Goal: Task Accomplishment & Management: Manage account settings

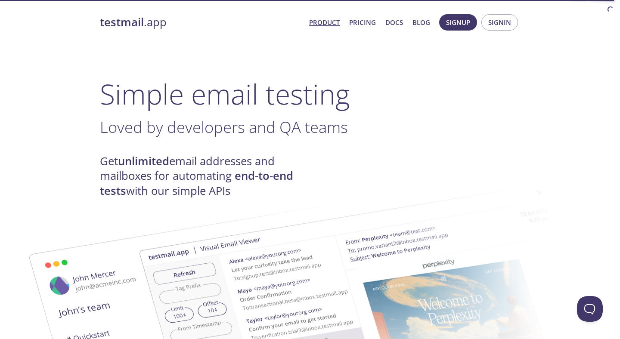
click at [499, 24] on span "Signin" at bounding box center [499, 22] width 23 height 11
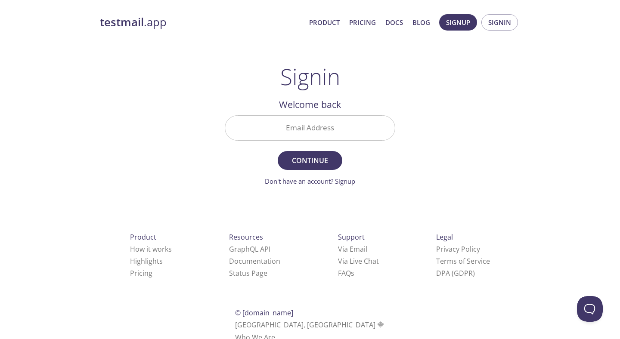
click at [308, 129] on input "Email Address" at bounding box center [310, 128] width 170 height 25
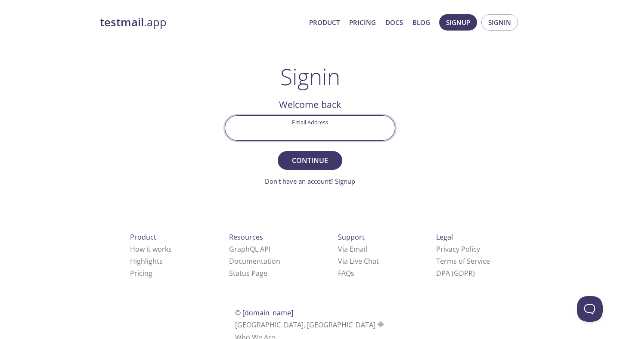
paste input "vladyslav"
click at [316, 134] on input "vladyslav" at bounding box center [310, 128] width 170 height 25
paste input ".verba.work@gmail.com"
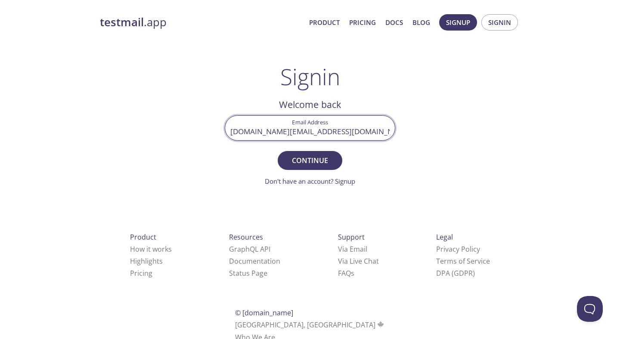
type input "vladyslav.verba.work@gmail.com"
click at [320, 156] on span "Continue" at bounding box center [310, 161] width 46 height 12
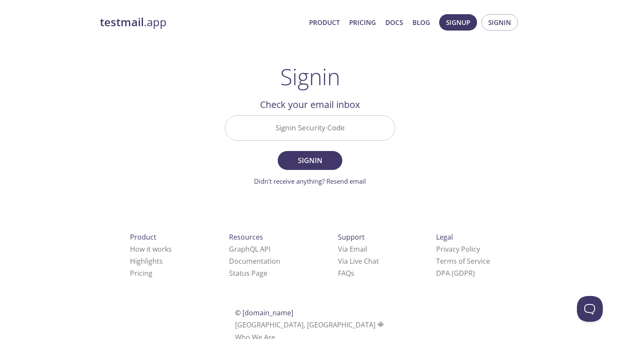
click at [270, 119] on input "Signin Security Code" at bounding box center [310, 128] width 170 height 25
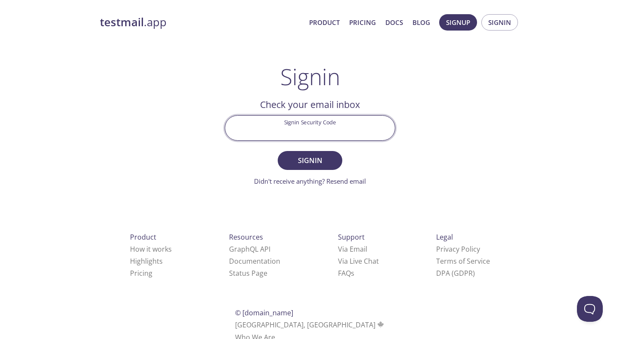
paste input "WRNXJG6"
type input "WRNXJG6"
click at [297, 161] on span "Signin" at bounding box center [310, 161] width 46 height 12
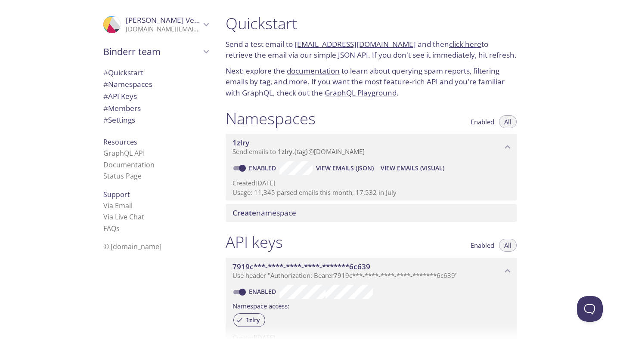
click at [135, 31] on p "vladyslav.verba.work@gmail.com" at bounding box center [163, 29] width 75 height 9
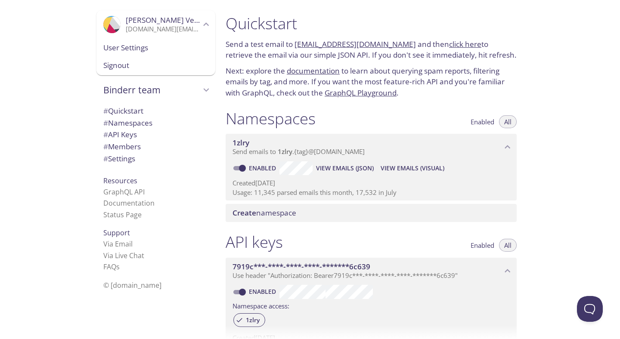
click at [142, 19] on span "Vladyslav Verba" at bounding box center [166, 20] width 80 height 10
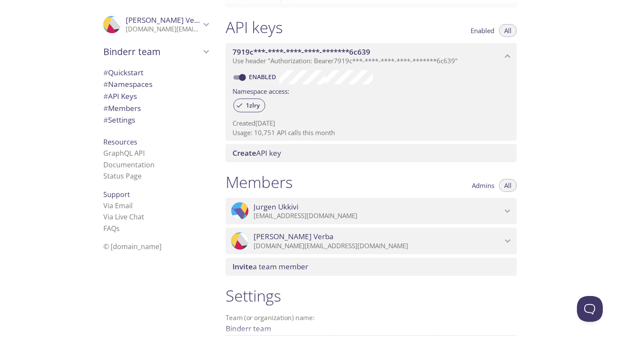
scroll to position [292, 0]
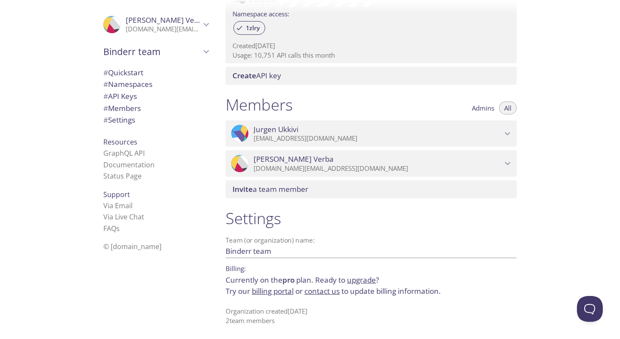
click at [508, 166] on icon "Vladyslav Verba" at bounding box center [507, 163] width 11 height 11
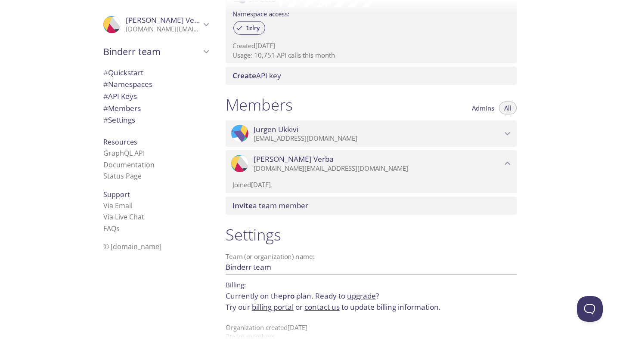
click at [508, 161] on icon "Vladyslav Verba" at bounding box center [507, 163] width 11 height 11
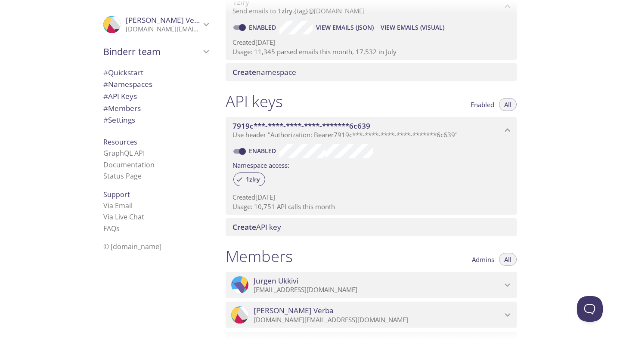
scroll to position [0, 0]
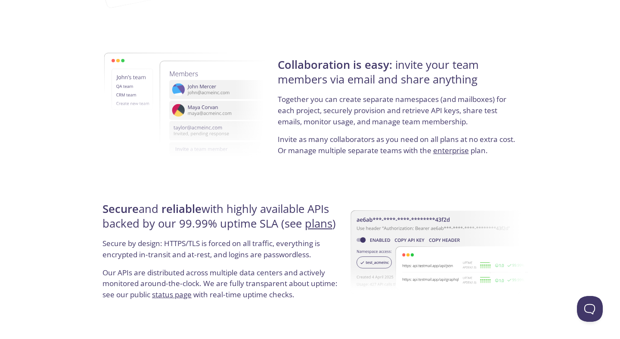
scroll to position [1501, 0]
